Goal: Complete application form

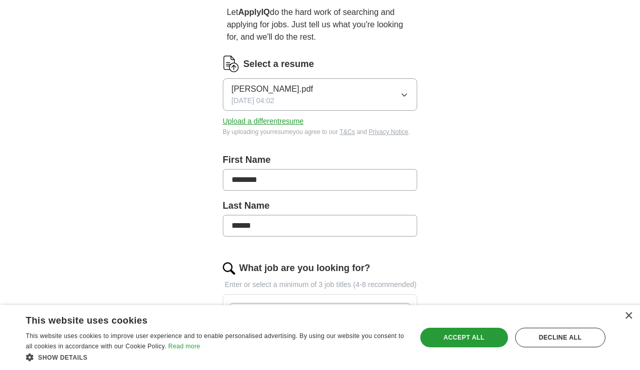
scroll to position [105, 0]
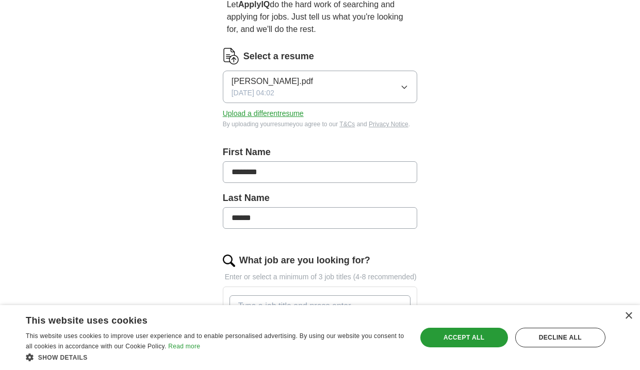
click at [389, 93] on button "[PERSON_NAME].pdf [DATE] 04:02" at bounding box center [320, 87] width 195 height 33
click at [503, 103] on div "ApplyIQ Let ApplyIQ do the hard work of searching and applying for jobs. Just t…" at bounding box center [320, 342] width 528 height 832
click at [403, 86] on icon "button" at bounding box center [404, 87] width 8 height 8
click at [448, 117] on div "Let ApplyIQ do the hard work of searching and applying for jobs. Just tell us w…" at bounding box center [320, 371] width 264 height 774
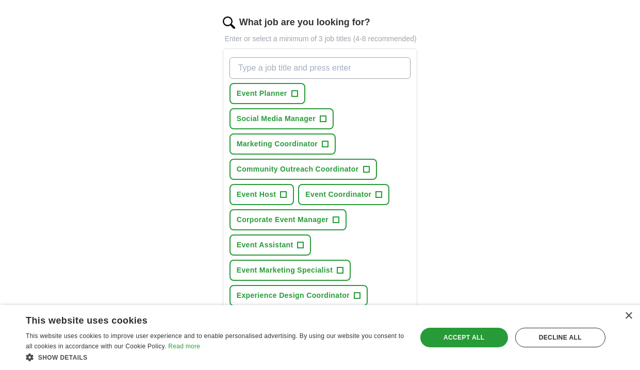
scroll to position [345, 0]
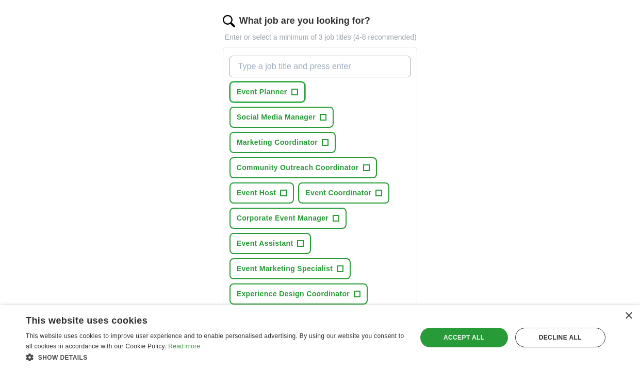
click at [295, 96] on span "+" at bounding box center [295, 92] width 6 height 8
click at [326, 147] on span "+" at bounding box center [325, 143] width 6 height 8
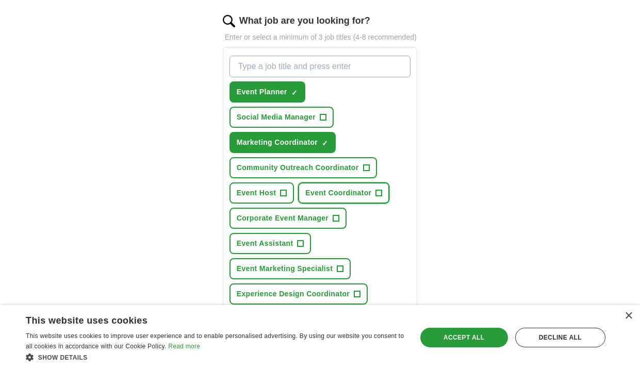
click at [366, 199] on span "Event Coordinator" at bounding box center [338, 193] width 66 height 11
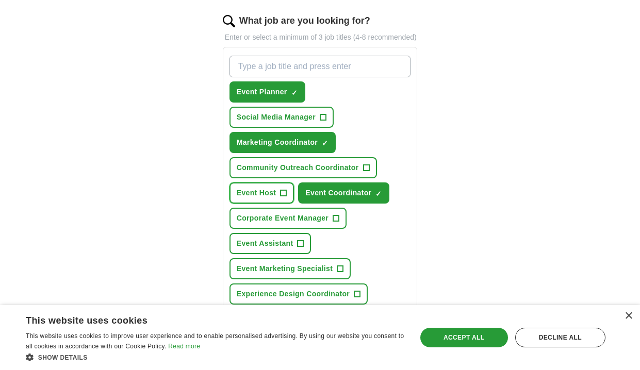
click at [269, 199] on span "Event Host" at bounding box center [257, 193] width 40 height 11
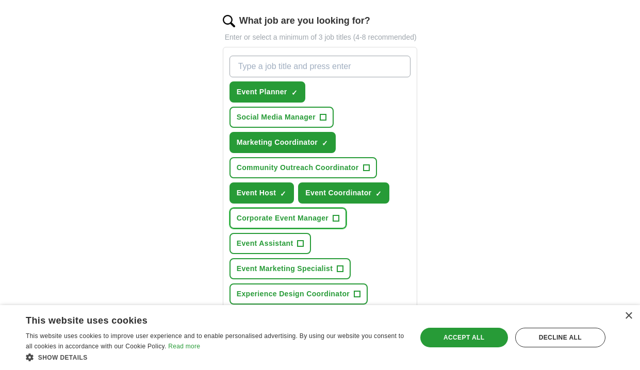
click at [318, 224] on span "Corporate Event Manager" at bounding box center [283, 218] width 92 height 11
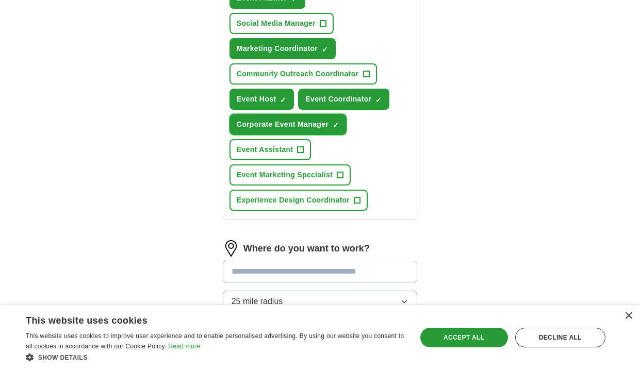
scroll to position [441, 0]
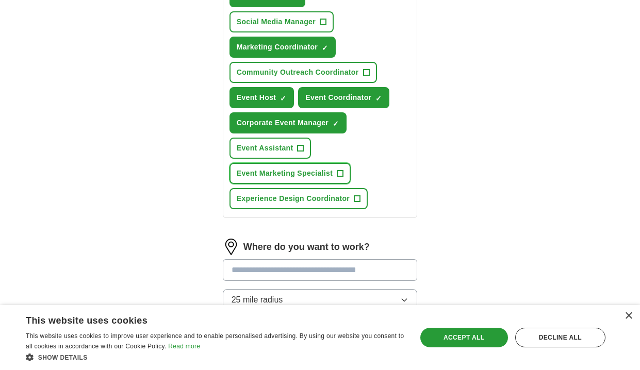
click at [281, 179] on span "Event Marketing Specialist" at bounding box center [285, 173] width 96 height 11
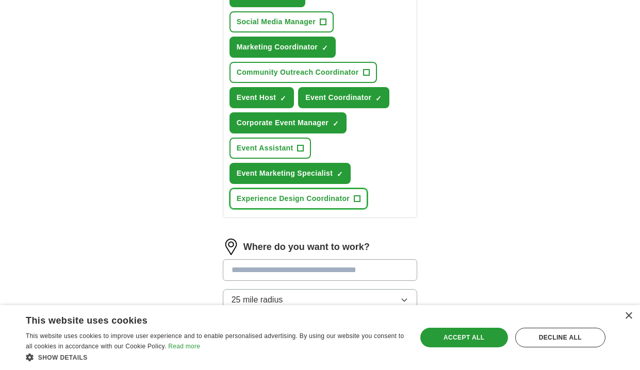
click at [304, 204] on span "Experience Design Coordinator" at bounding box center [293, 198] width 113 height 11
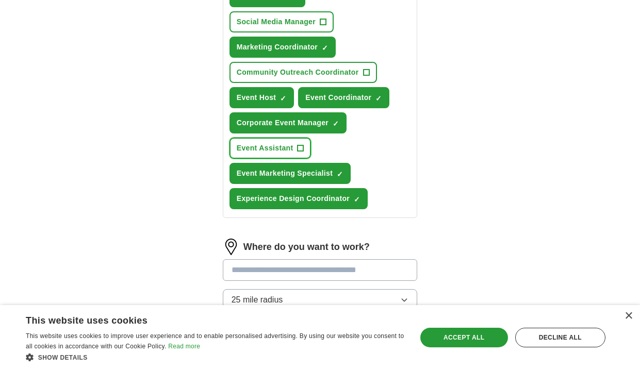
click at [280, 153] on button "Event Assistant +" at bounding box center [271, 148] width 82 height 21
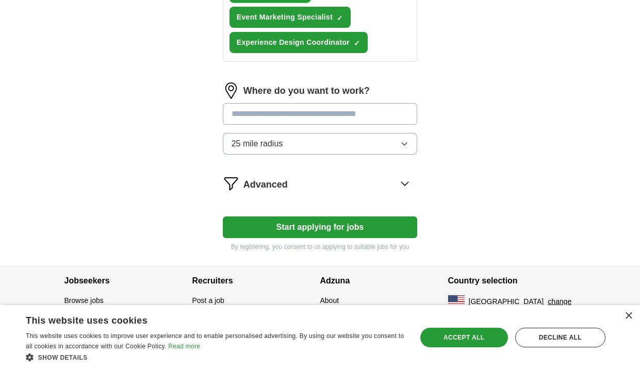
scroll to position [604, 0]
click at [293, 118] on input "text" at bounding box center [320, 114] width 195 height 22
type input "******"
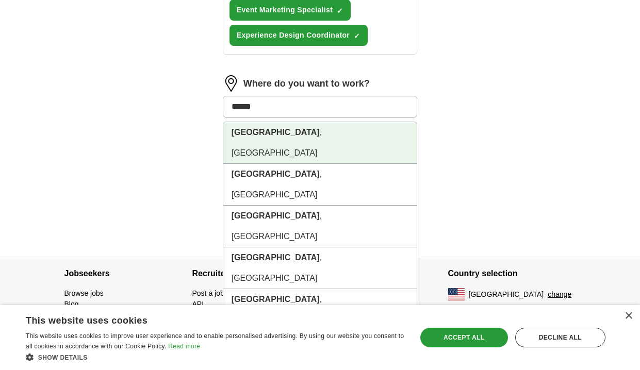
click at [293, 143] on li "Dallas , TX" at bounding box center [320, 143] width 194 height 42
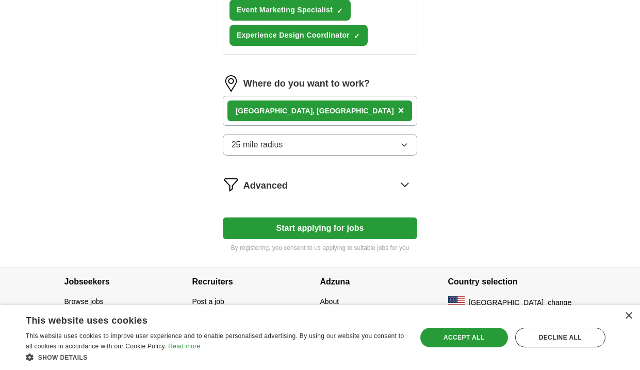
click at [292, 151] on button "25 mile radius" at bounding box center [320, 145] width 195 height 22
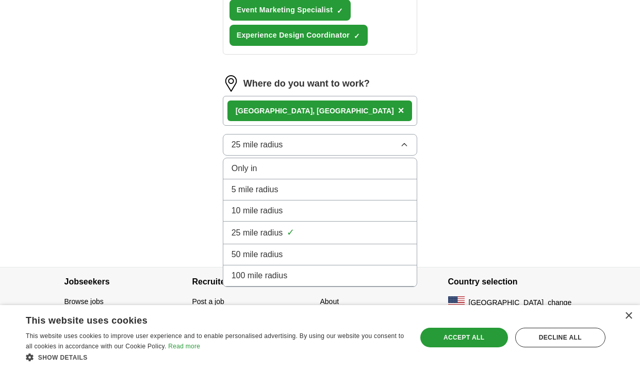
click at [281, 217] on span "10 mile radius" at bounding box center [258, 211] width 52 height 12
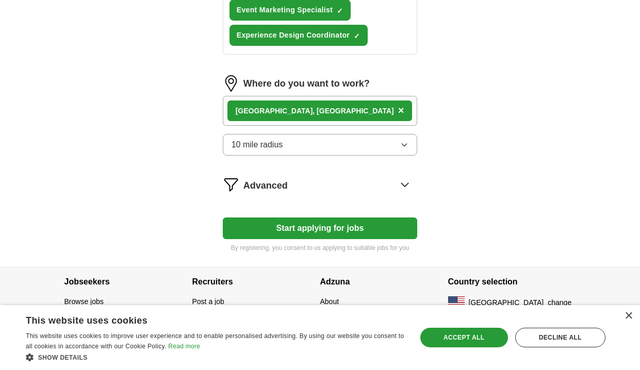
click at [307, 193] on div "Advanced" at bounding box center [331, 184] width 174 height 17
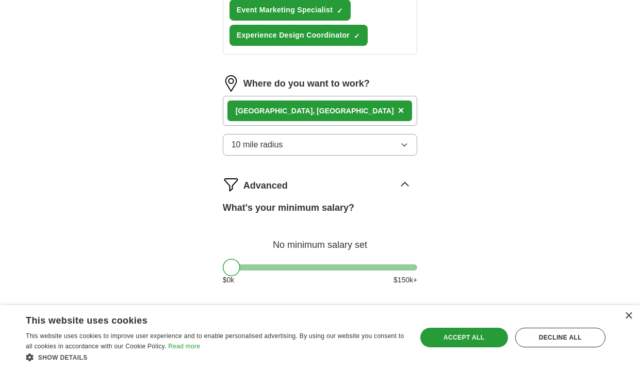
scroll to position [717, 0]
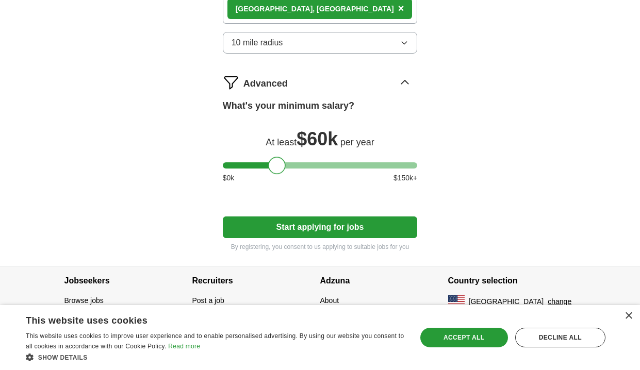
drag, startPoint x: 228, startPoint y: 163, endPoint x: 273, endPoint y: 173, distance: 46.2
click at [273, 176] on div "What's your minimum salary? At least $ 60k per year $ 0 k $ 150 k+" at bounding box center [320, 145] width 195 height 93
click at [298, 220] on button "Start applying for jobs" at bounding box center [320, 228] width 195 height 22
select select "**"
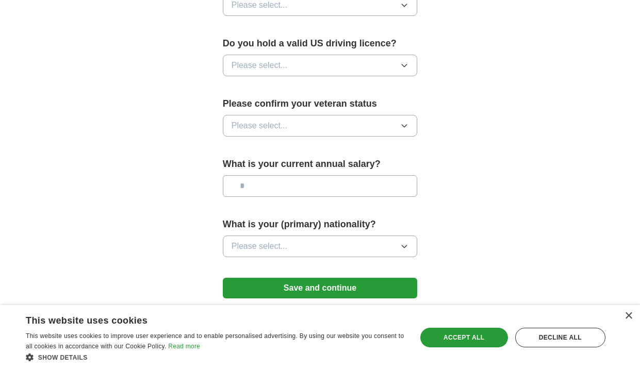
scroll to position [684, 0]
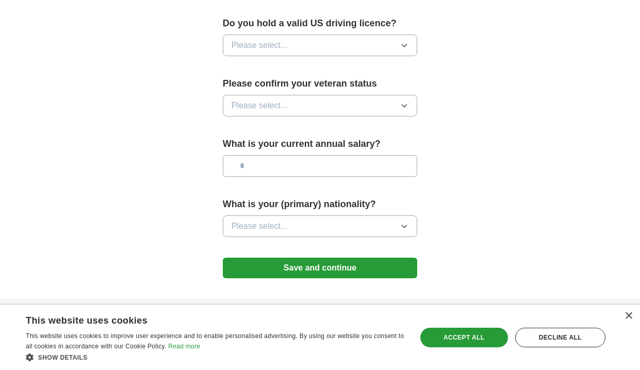
click at [296, 223] on button "Please select..." at bounding box center [320, 227] width 195 height 22
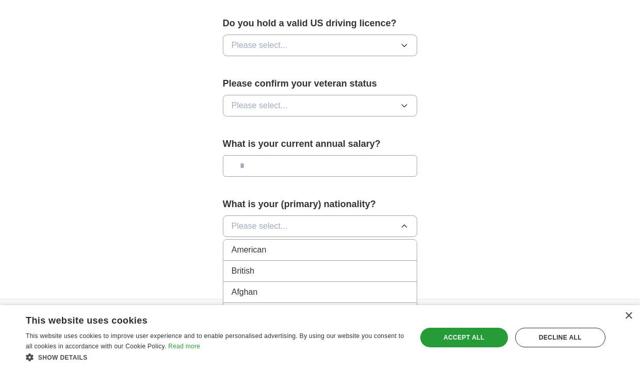
click at [287, 247] on div "American" at bounding box center [320, 250] width 177 height 12
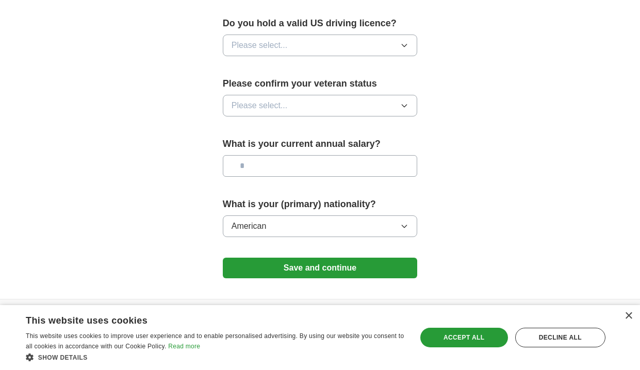
click at [284, 172] on input "text" at bounding box center [320, 166] width 195 height 22
click at [263, 101] on span "Please select..." at bounding box center [260, 106] width 56 height 12
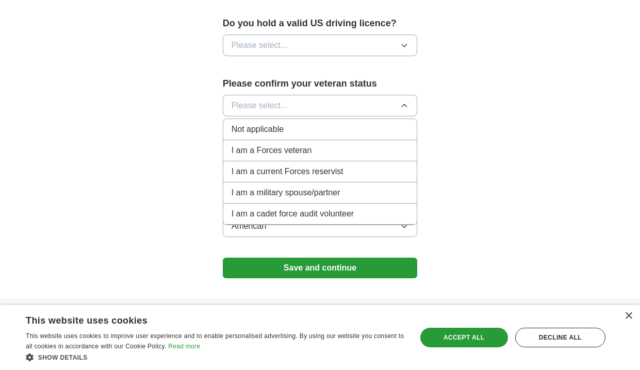
click at [268, 134] on span "Not applicable" at bounding box center [258, 129] width 52 height 12
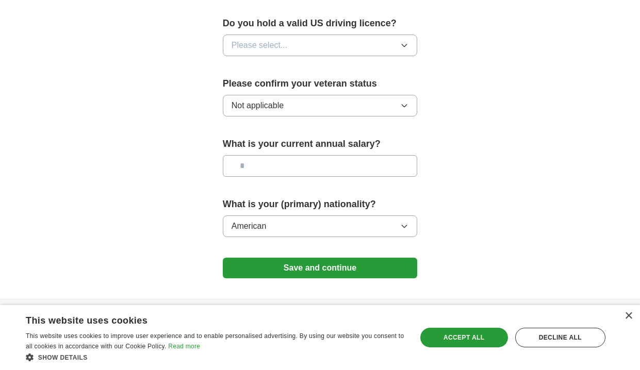
click at [271, 50] on span "Please select..." at bounding box center [260, 45] width 56 height 12
click at [276, 64] on div "Yes" at bounding box center [320, 69] width 177 height 12
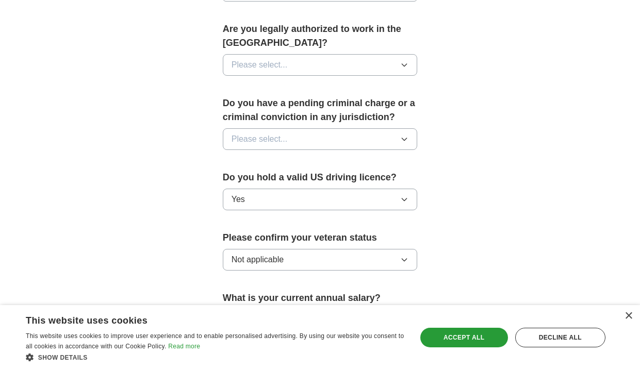
scroll to position [522, 0]
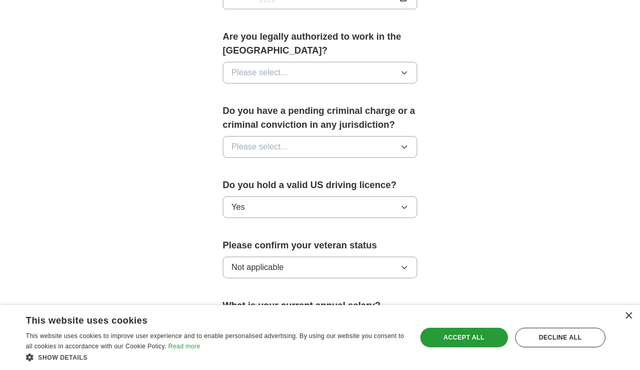
click at [270, 147] on span "Please select..." at bounding box center [260, 147] width 56 height 12
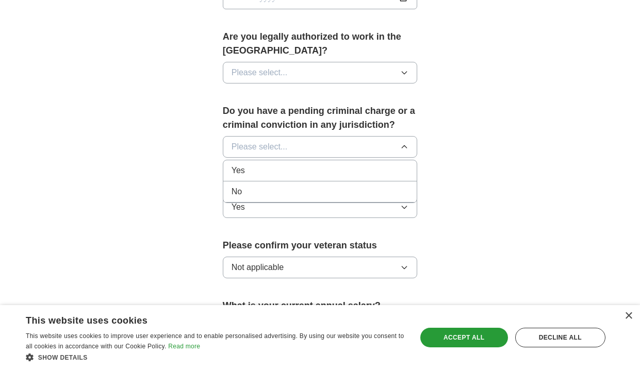
click at [263, 191] on div "No" at bounding box center [320, 192] width 177 height 12
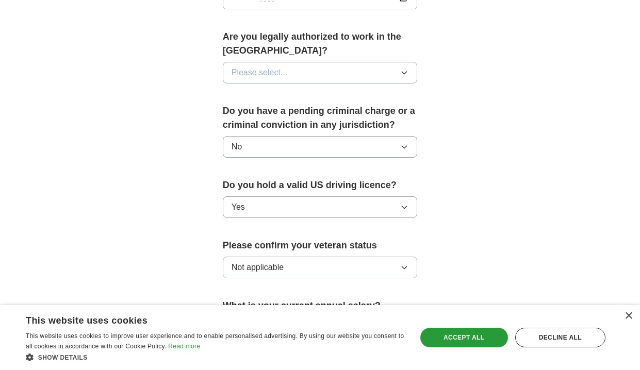
click at [270, 66] on button "Please select..." at bounding box center [320, 73] width 195 height 22
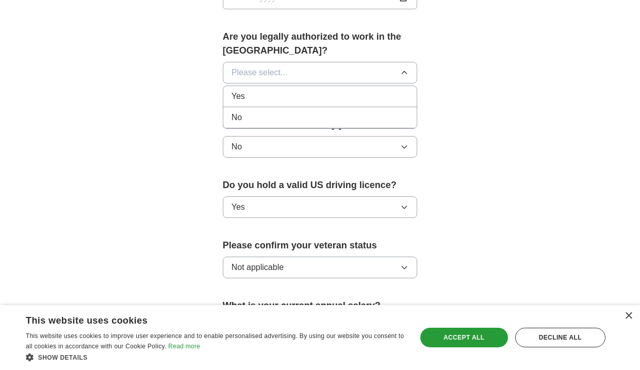
click at [265, 96] on div "Yes" at bounding box center [320, 96] width 177 height 12
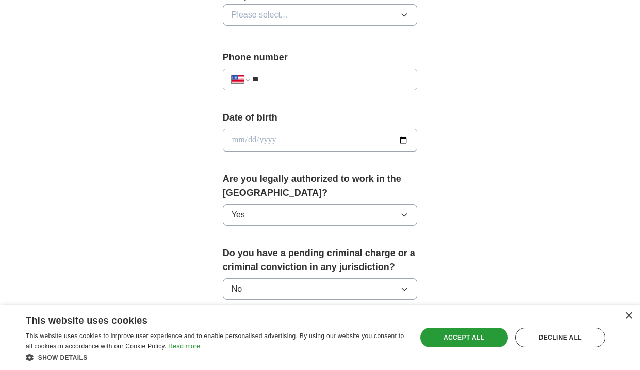
scroll to position [369, 0]
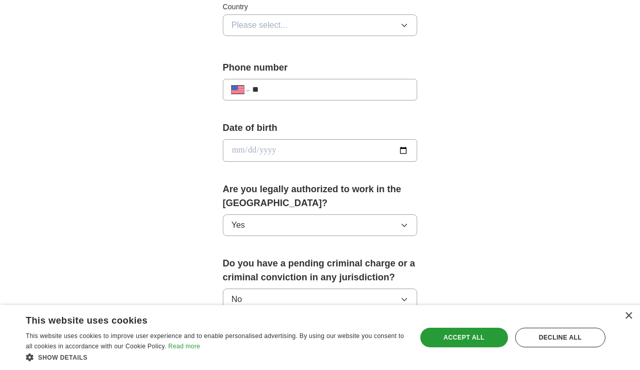
click at [262, 159] on input "date" at bounding box center [320, 150] width 195 height 23
click at [223, 139] on div at bounding box center [223, 139] width 0 height 0
type input "**********"
click at [303, 93] on input "**" at bounding box center [330, 90] width 157 height 12
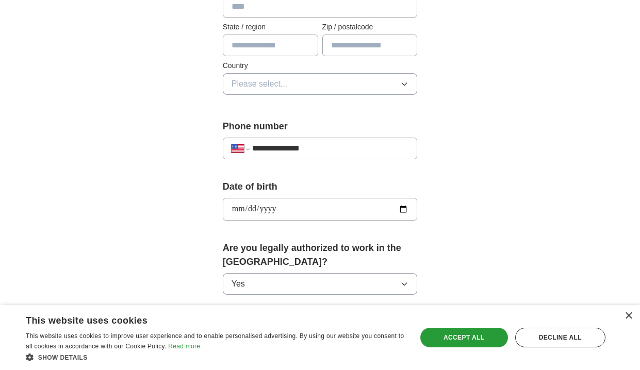
scroll to position [310, 0]
type input "**********"
click at [288, 85] on button "Please select..." at bounding box center [320, 85] width 195 height 22
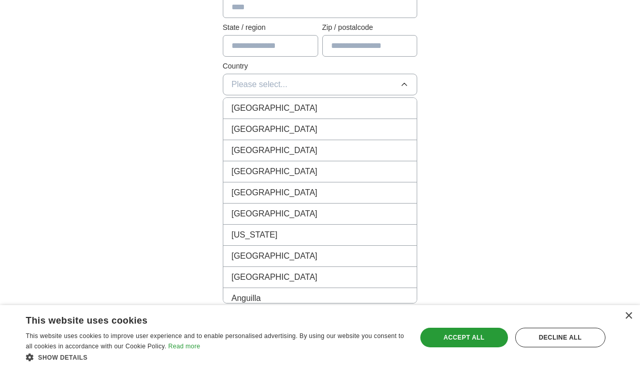
click at [275, 127] on span "United States" at bounding box center [275, 129] width 86 height 12
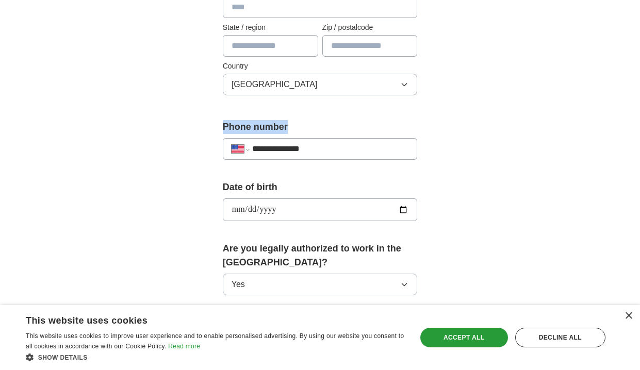
click at [539, 120] on div "**********" at bounding box center [320, 197] width 528 height 952
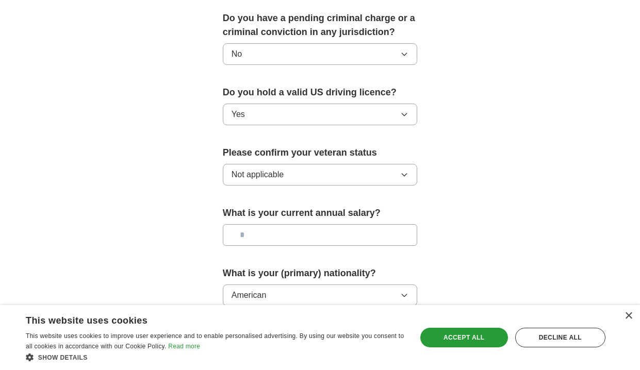
scroll to position [717, 0]
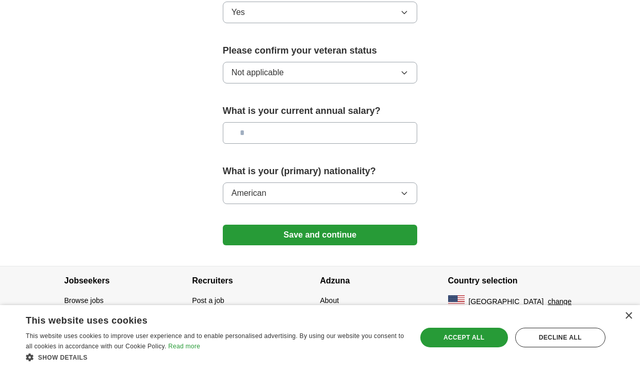
click at [338, 235] on button "Save and continue" at bounding box center [320, 235] width 195 height 21
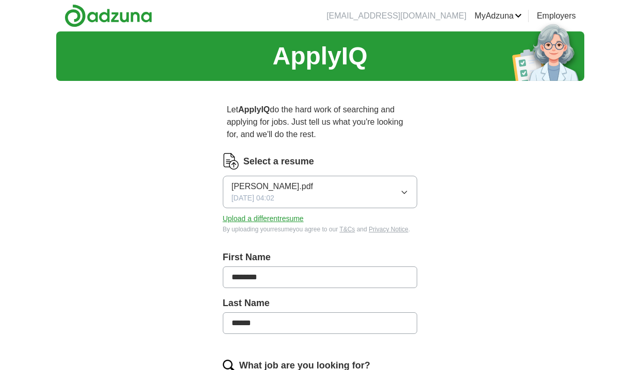
click at [284, 219] on button "Upload a different resume" at bounding box center [263, 219] width 81 height 11
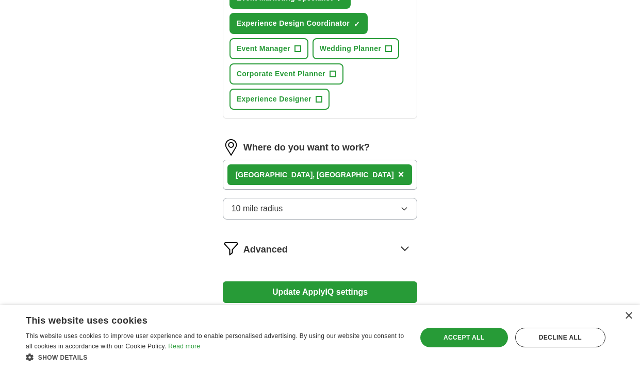
scroll to position [662, 0]
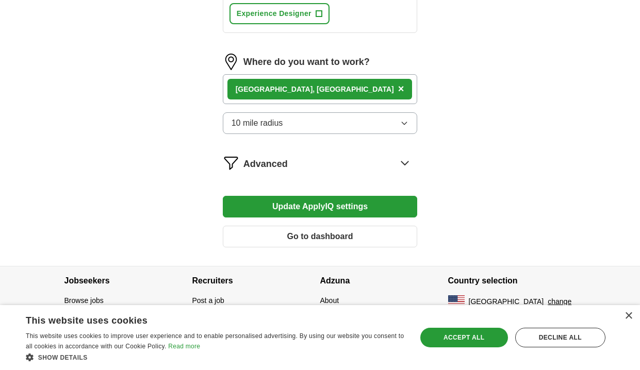
click at [361, 207] on button "Update ApplyIQ settings" at bounding box center [320, 207] width 195 height 22
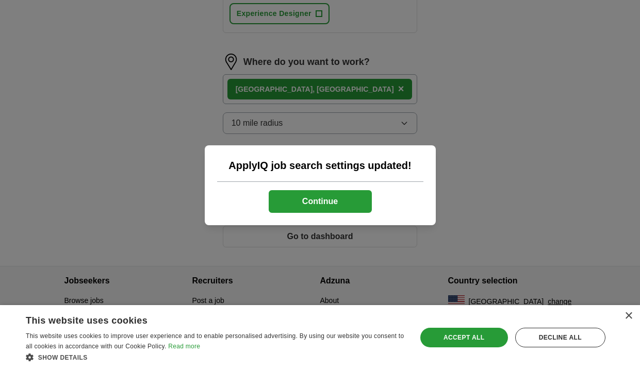
click at [347, 205] on button "Continue" at bounding box center [320, 201] width 103 height 23
